Goal: Information Seeking & Learning: Learn about a topic

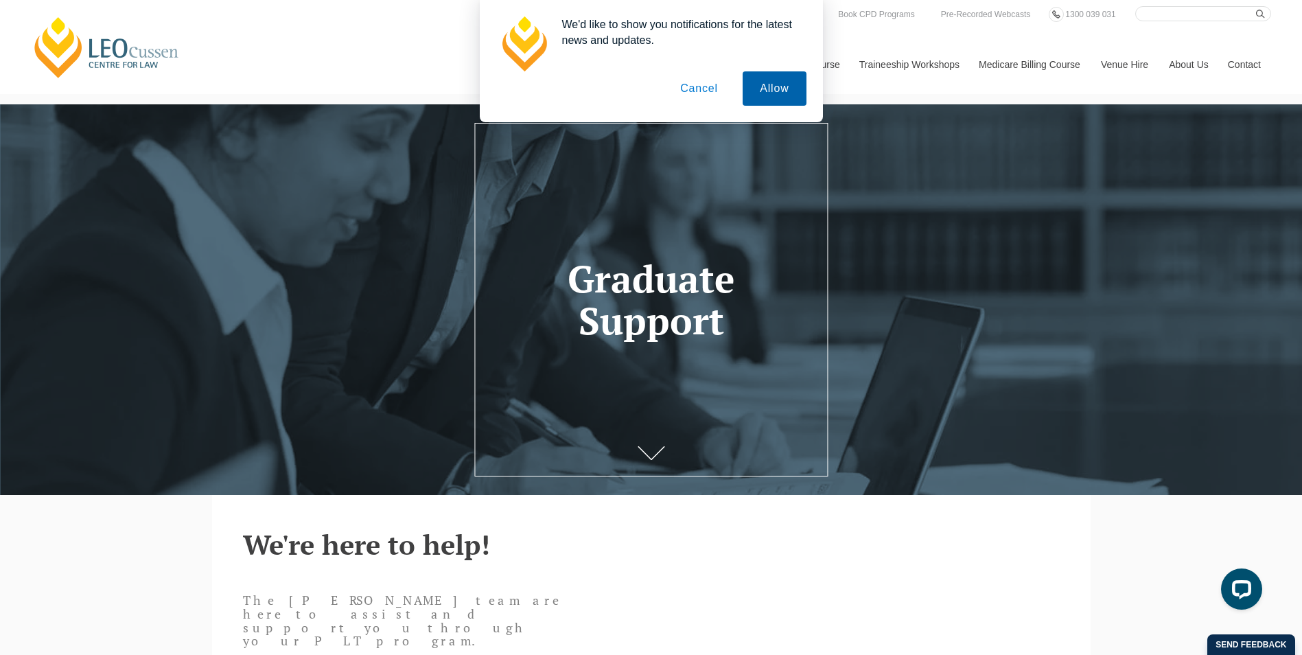
click at [784, 84] on button "Allow" at bounding box center [773, 88] width 63 height 34
